Goal: Obtain resource: Obtain resource

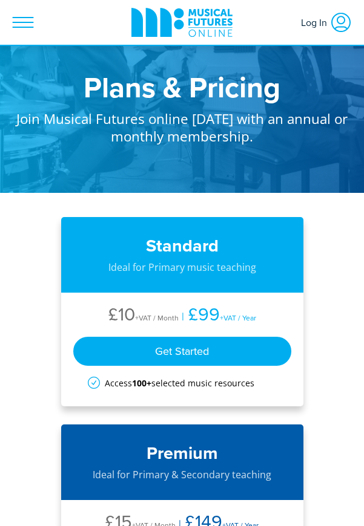
scroll to position [169, 0]
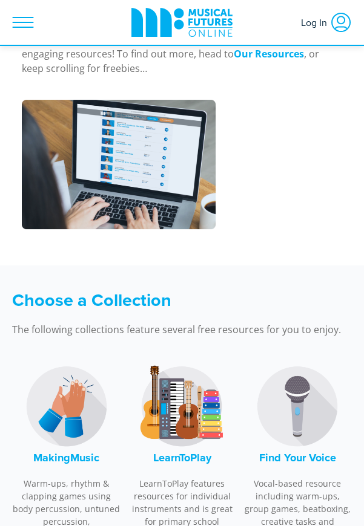
scroll to position [349, 0]
click at [287, 477] on p "Vocal-based resource including warm-ups, group games, beatboxing, creative task…" at bounding box center [297, 509] width 109 height 64
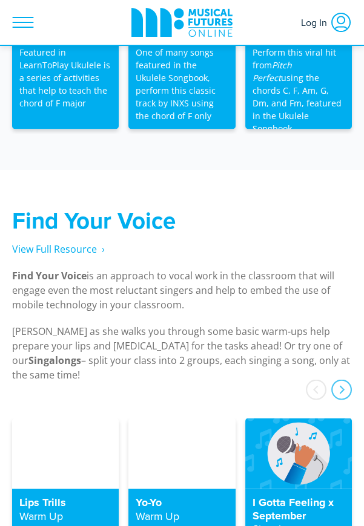
scroll to position [3145, 0]
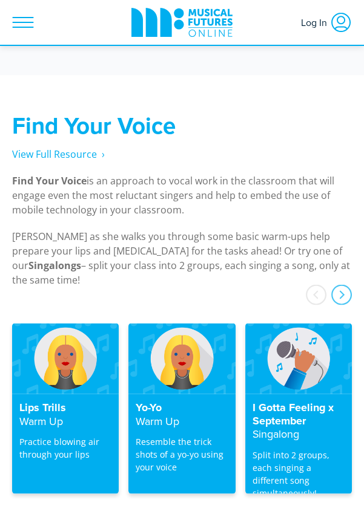
click at [281, 449] on p "Split into 2 groups, each singing a different song simultaneously!" at bounding box center [298, 474] width 92 height 51
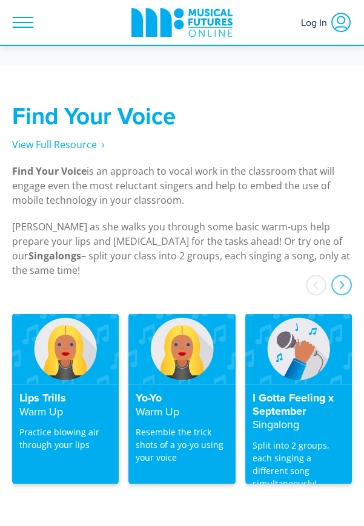
scroll to position [3183, 0]
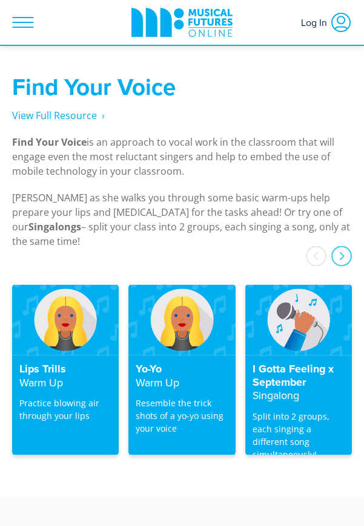
click at [281, 388] on strong "Singalong" at bounding box center [275, 395] width 47 height 15
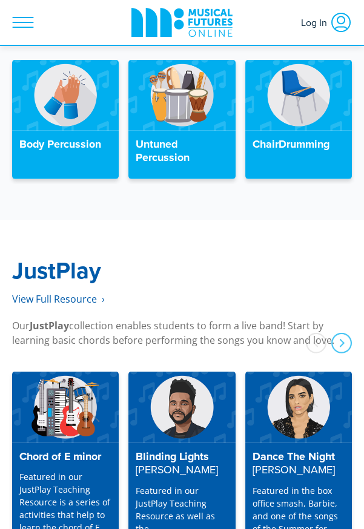
scroll to position [3889, 0]
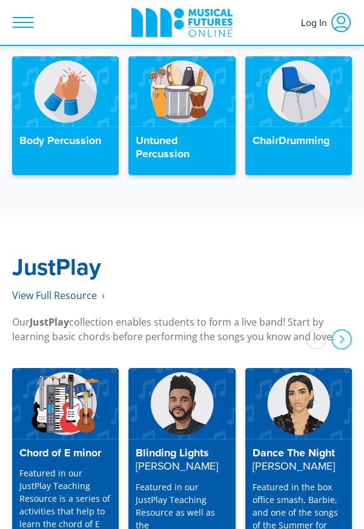
click at [48, 467] on p "Featured in our JustPlay Teaching Resource is a series of activities that help …" at bounding box center [65, 505] width 92 height 76
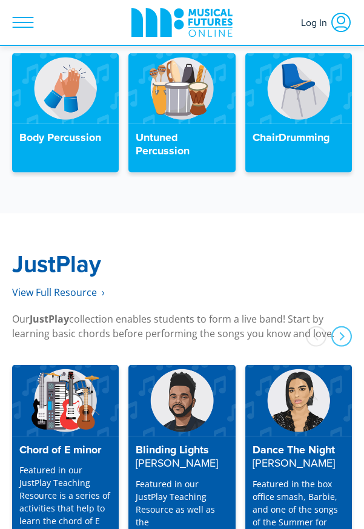
scroll to position [3927, 0]
